Goal: Transaction & Acquisition: Subscribe to service/newsletter

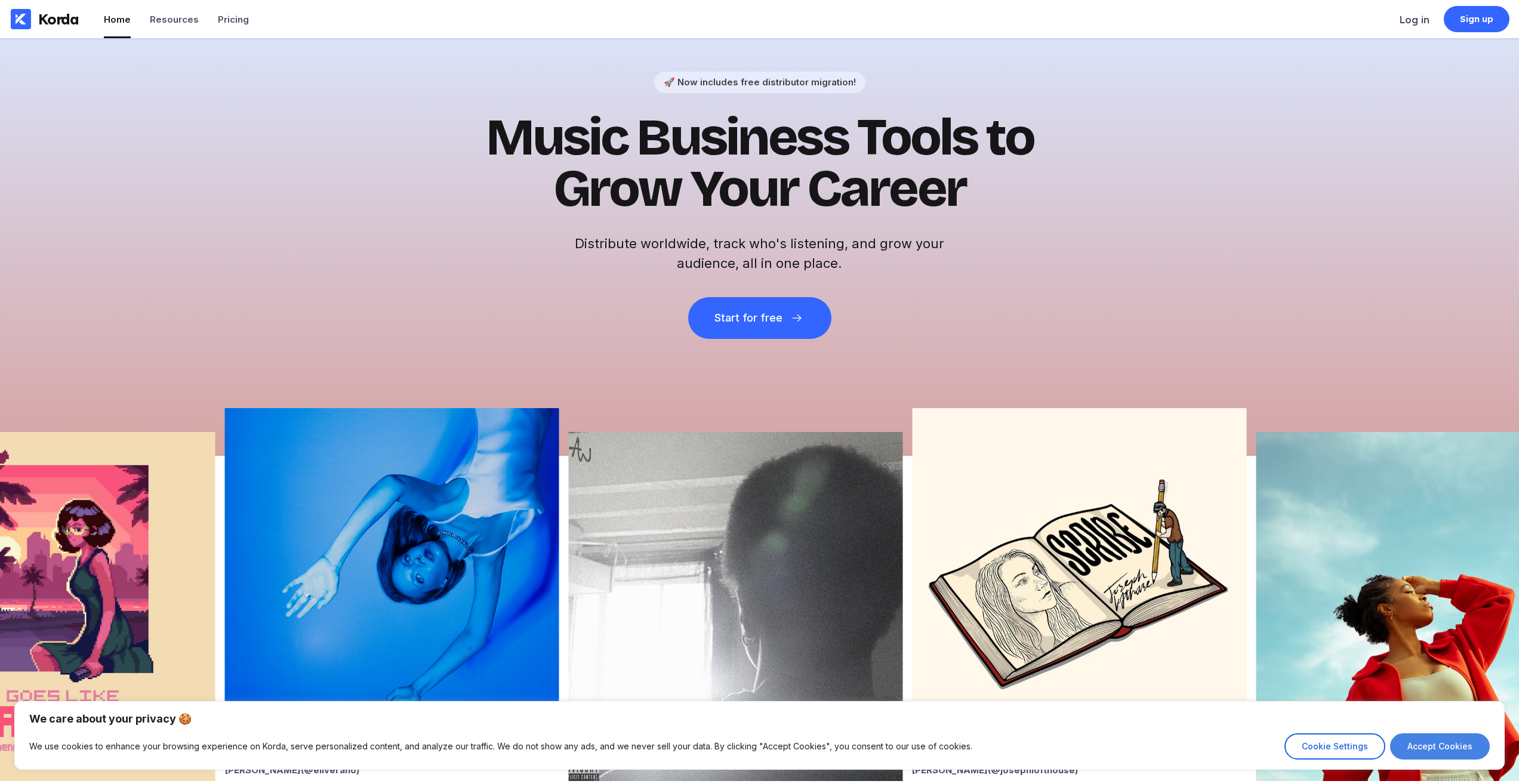
click at [1438, 737] on button "Accept Cookies" at bounding box center [1440, 747] width 100 height 27
checkbox input "true"
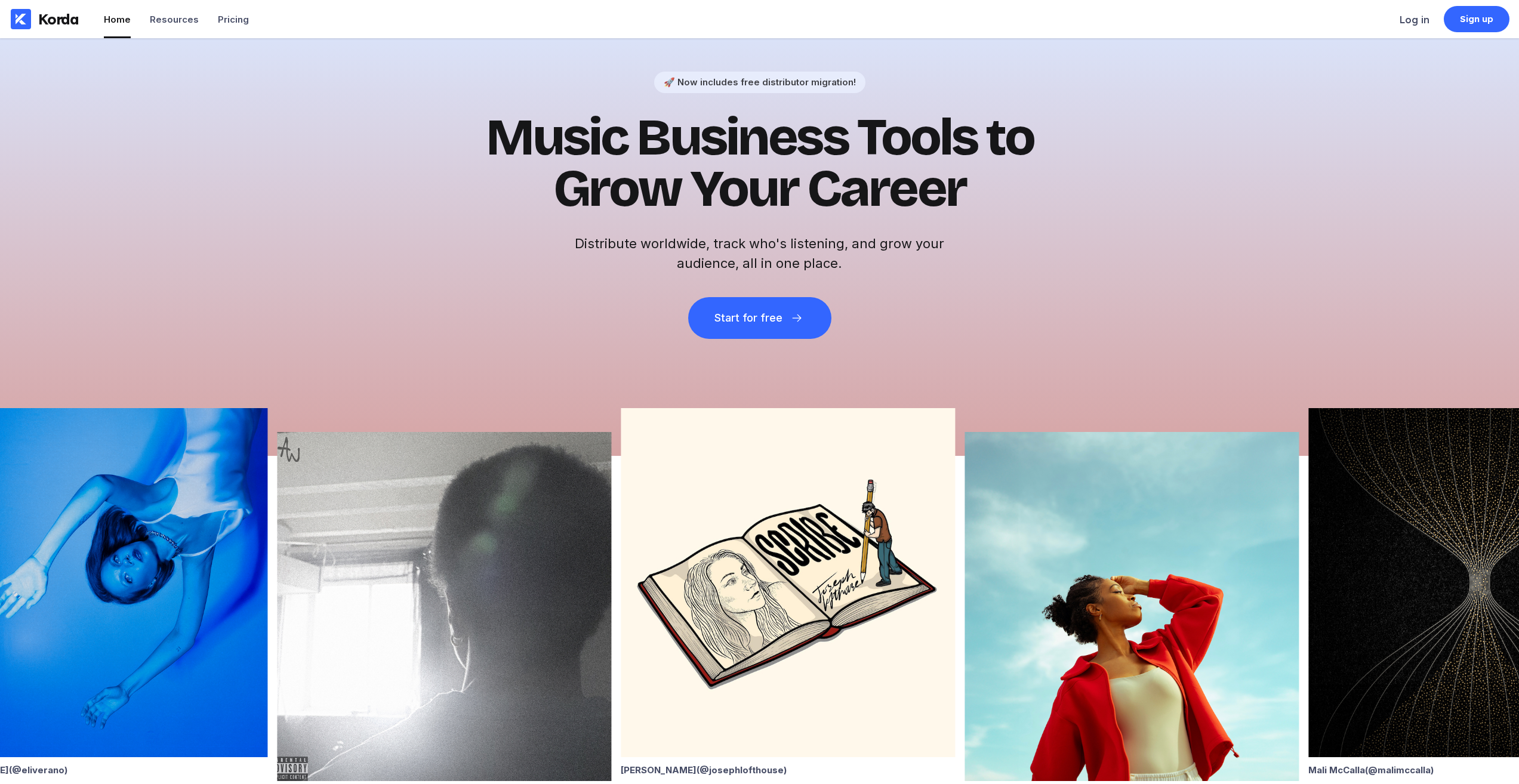
click at [117, 32] on li "Home" at bounding box center [117, 19] width 27 height 38
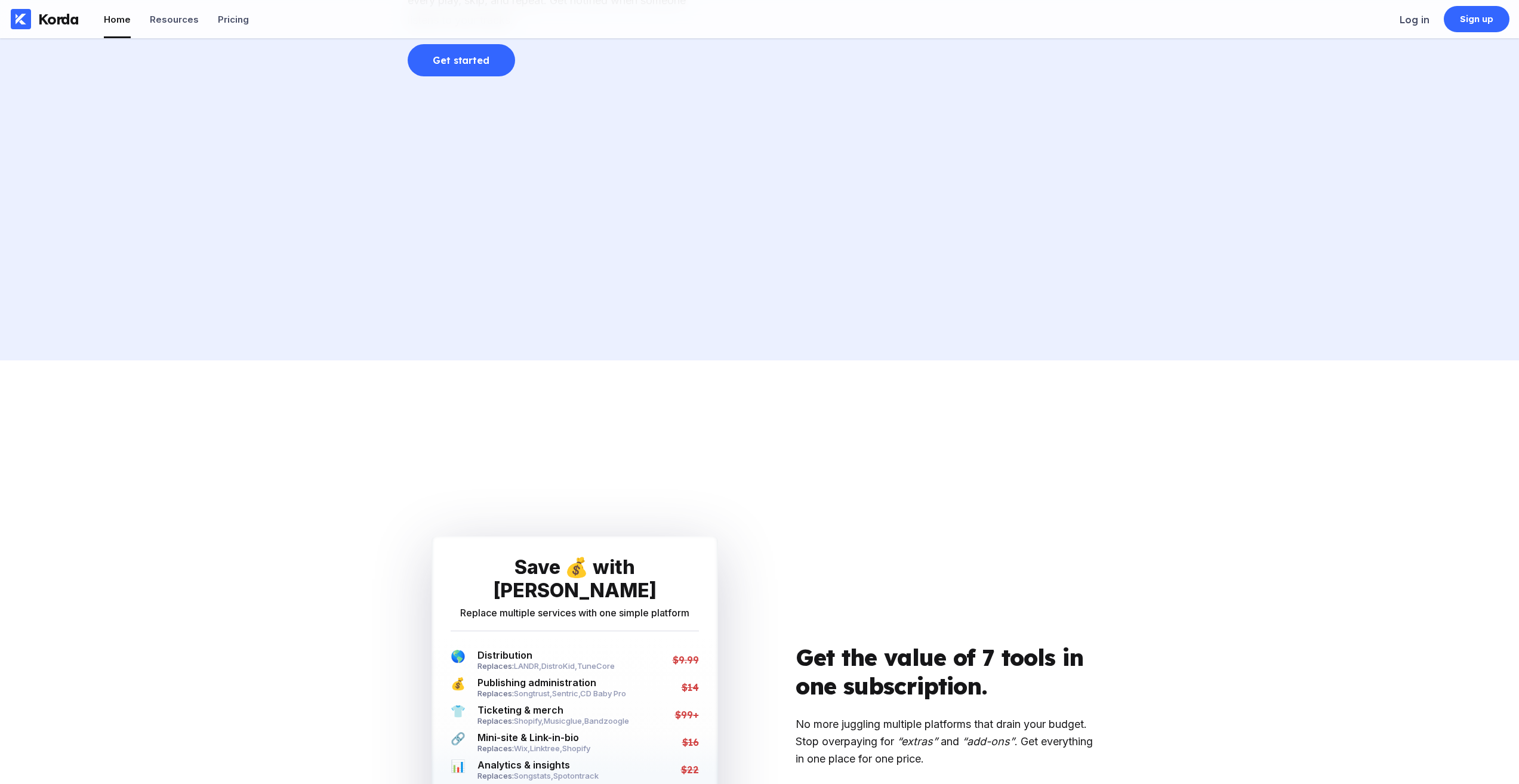
scroll to position [2864, 0]
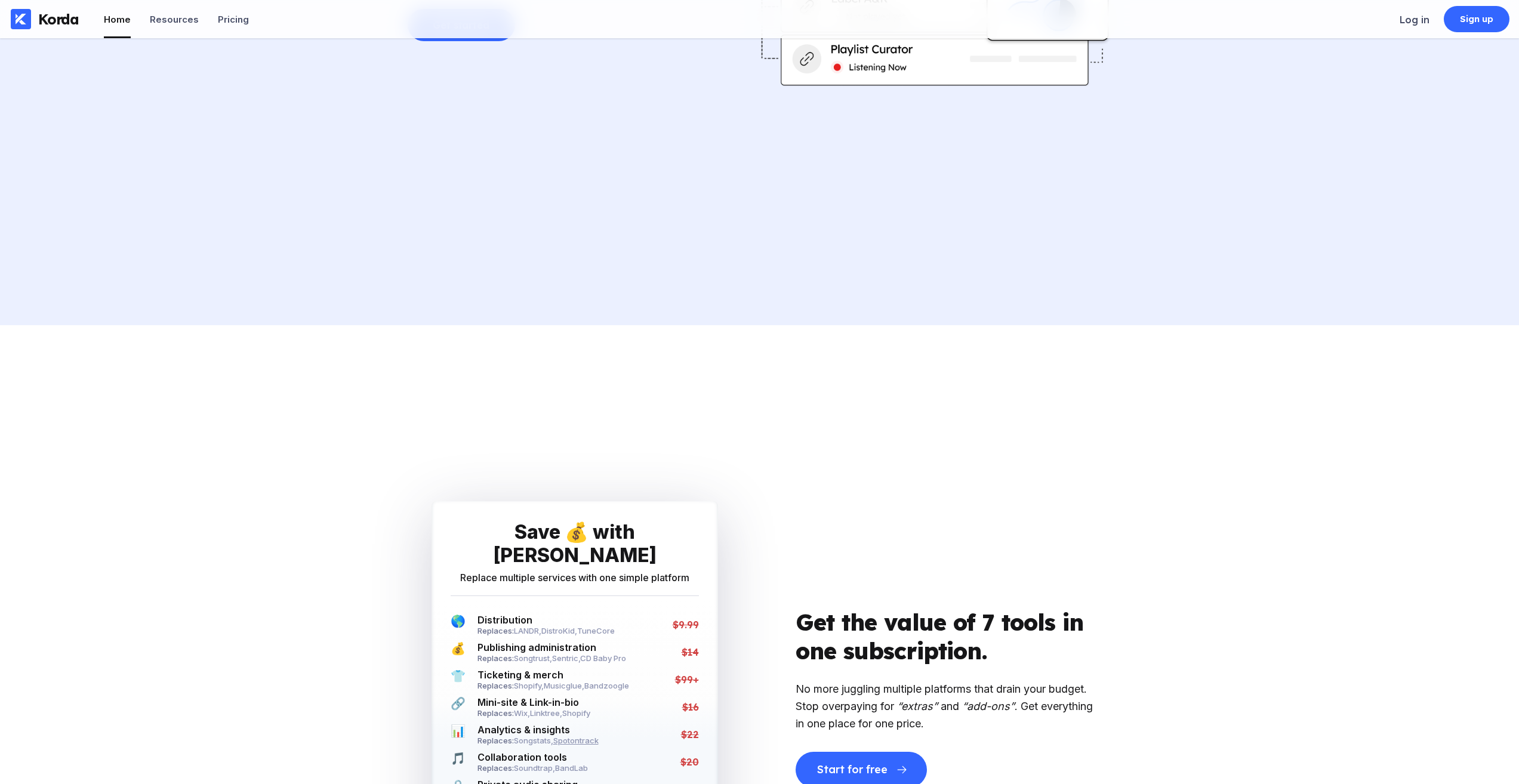
click at [582, 736] on span "Spotontrack" at bounding box center [576, 740] width 46 height 9
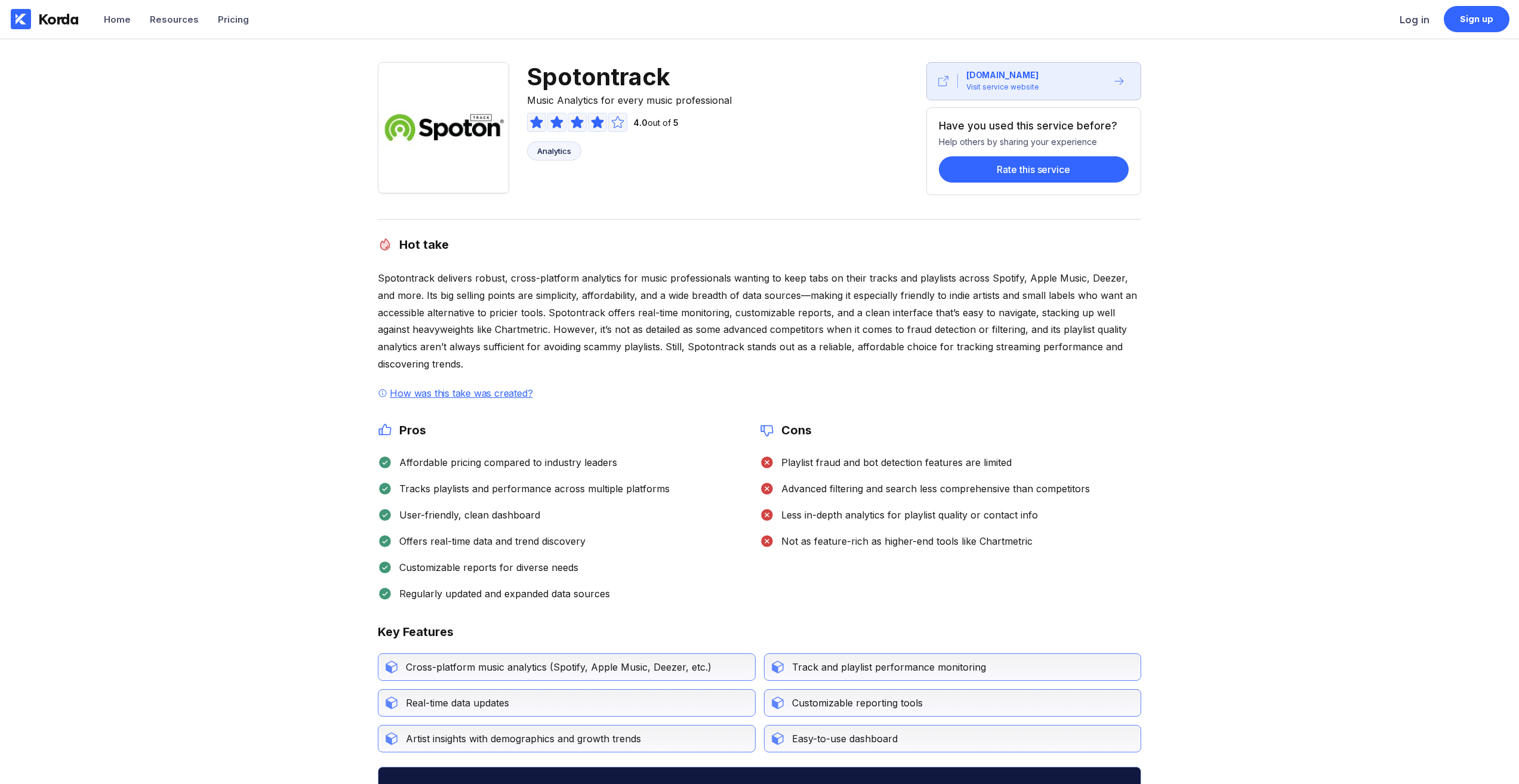
click at [544, 148] on div "Analytics" at bounding box center [554, 150] width 34 height 9
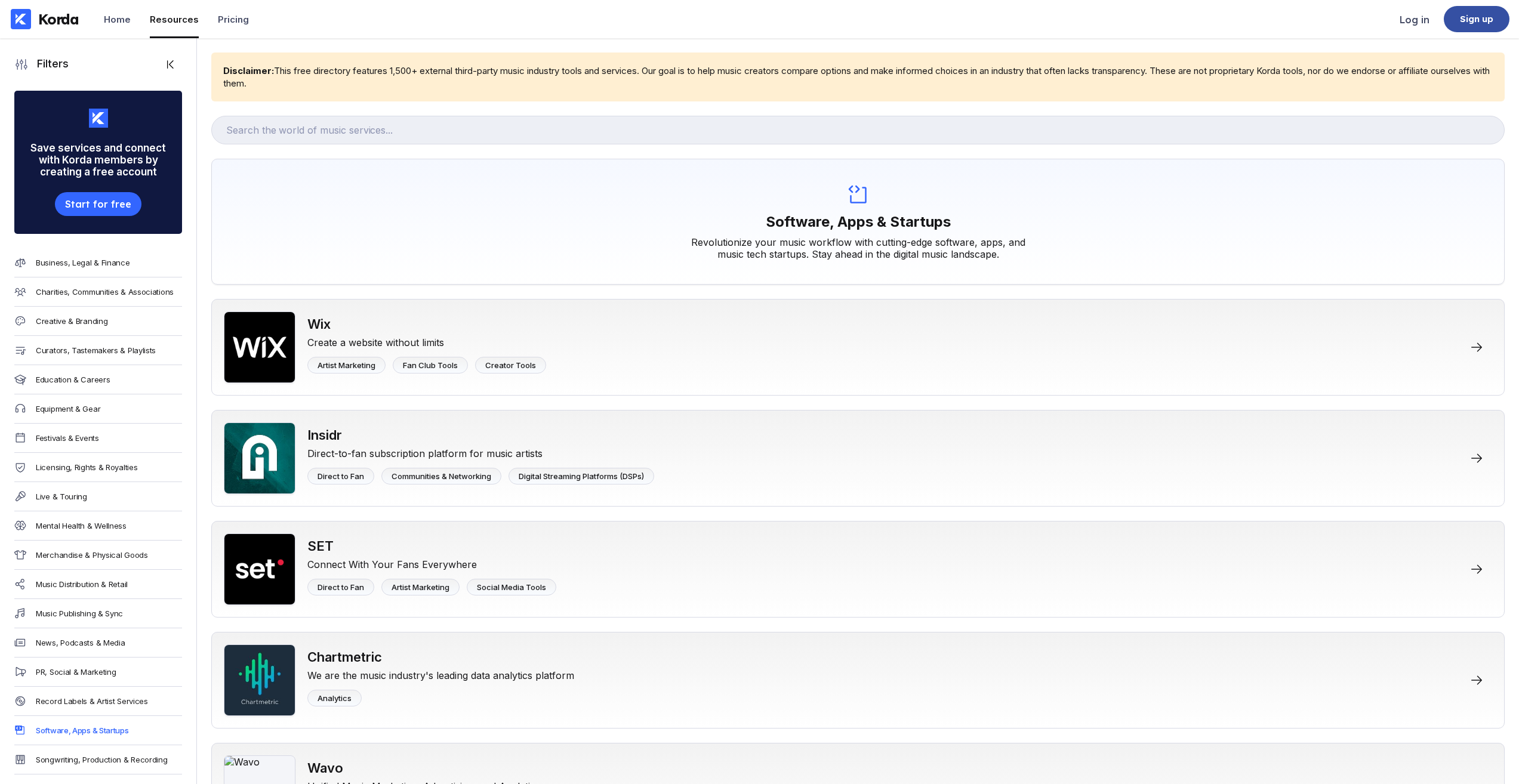
click at [1482, 11] on div "Sign up" at bounding box center [1477, 19] width 66 height 27
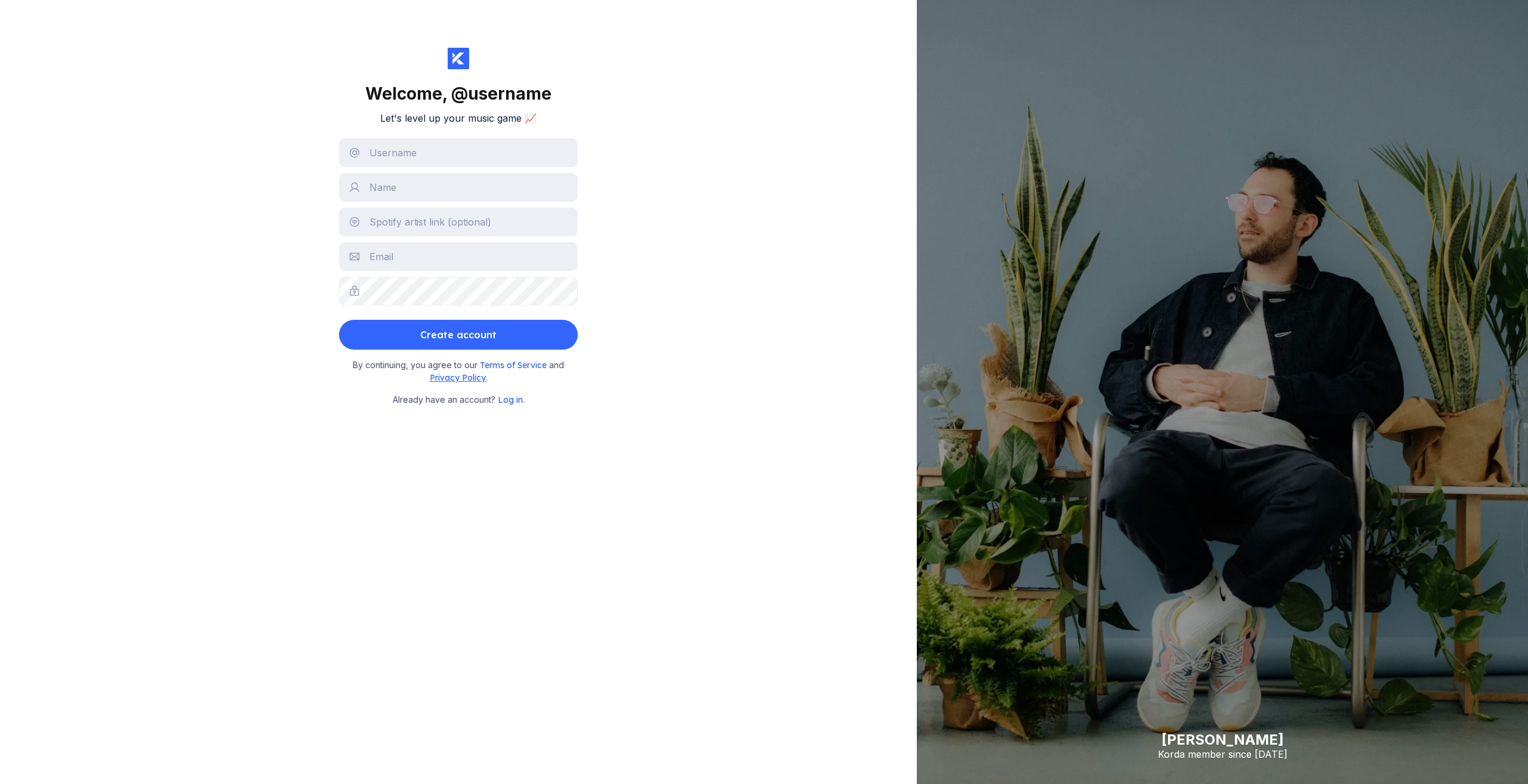
click at [443, 375] on span "Privacy Policy" at bounding box center [457, 377] width 56 height 11
